Goal: Task Accomplishment & Management: Manage account settings

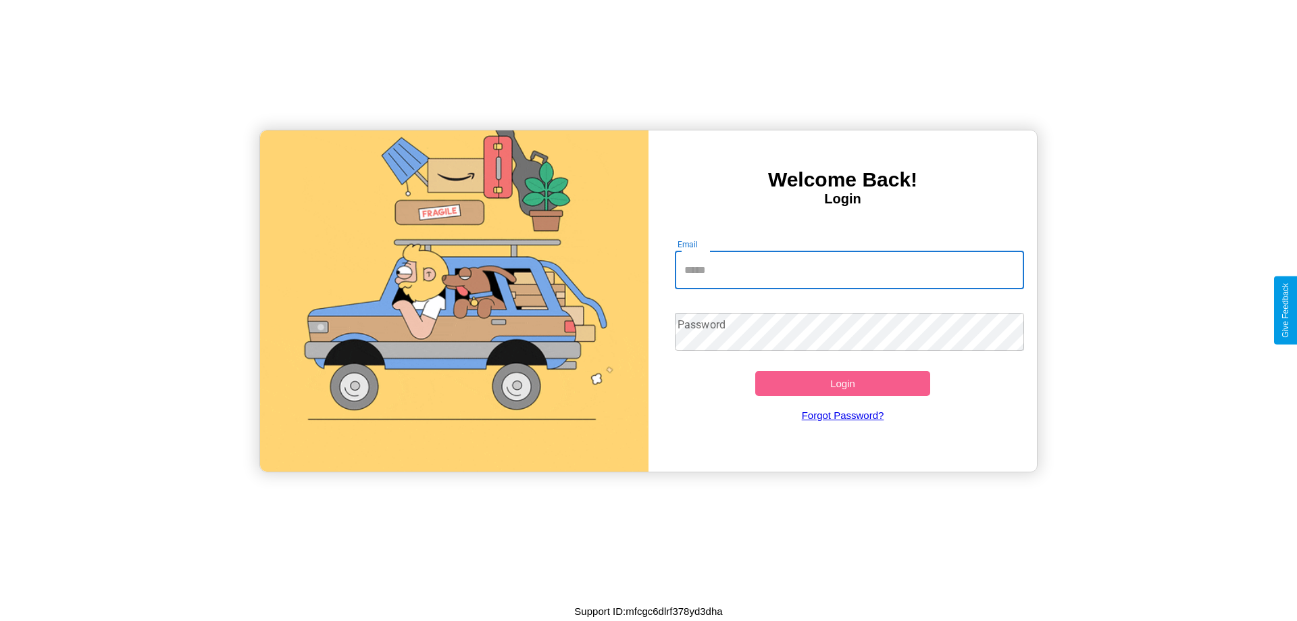
click at [849, 269] on input "Email" at bounding box center [850, 270] width 350 height 38
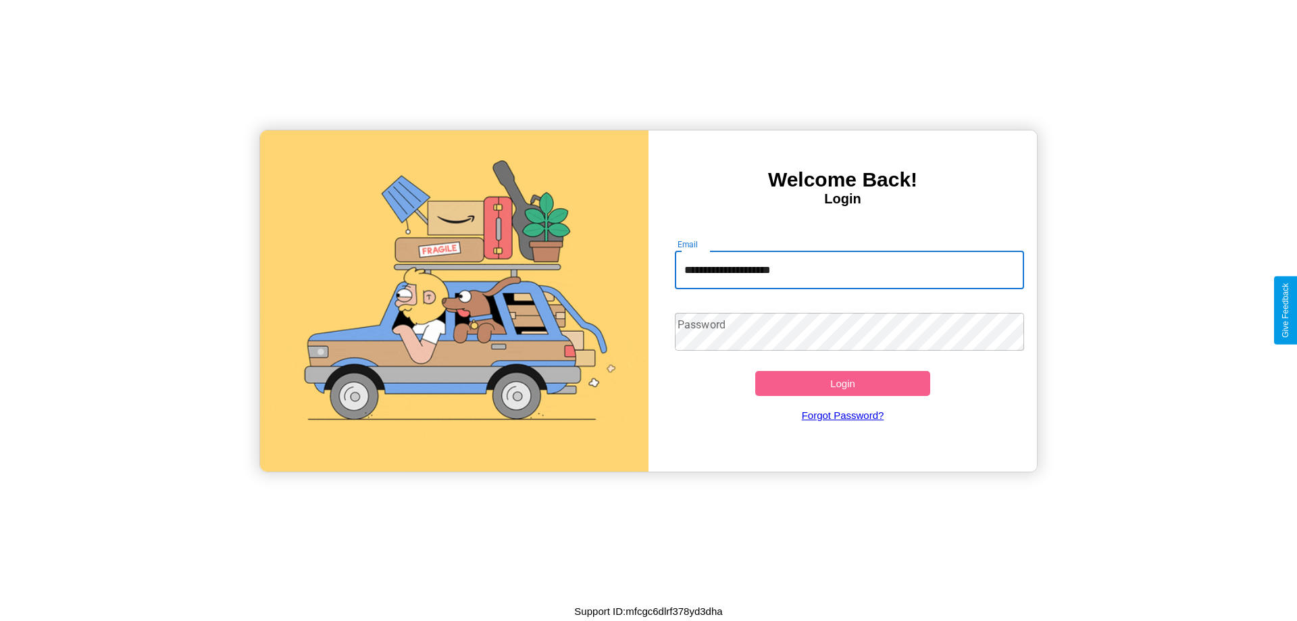
type input "**********"
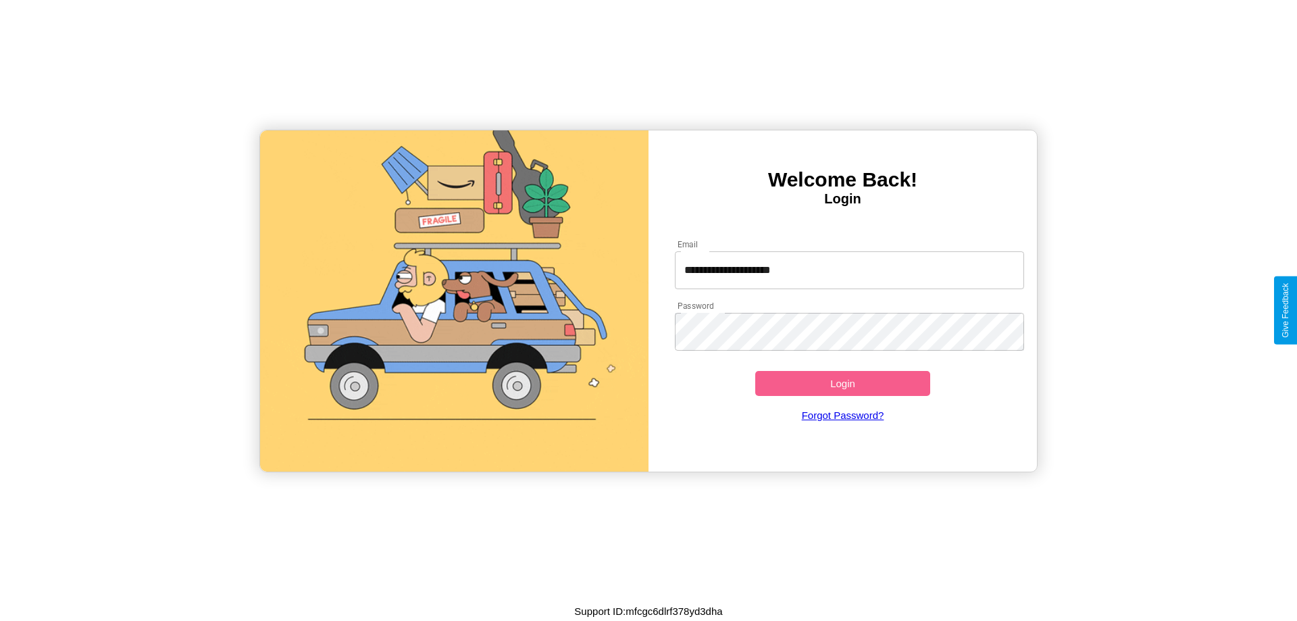
click at [842, 383] on button "Login" at bounding box center [842, 383] width 175 height 25
